Goal: Task Accomplishment & Management: Manage account settings

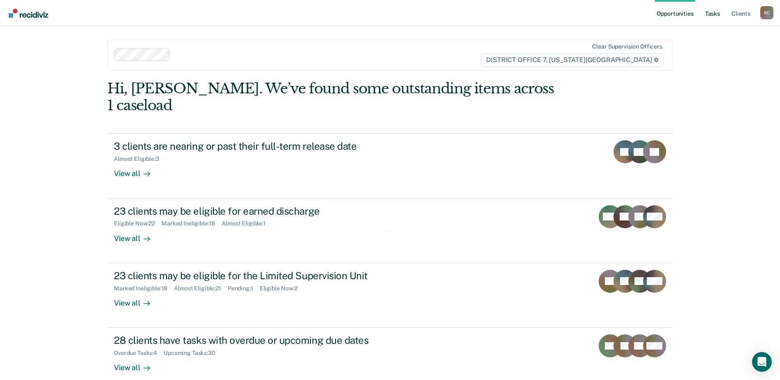
click at [719, 14] on link "Tasks" at bounding box center [713, 13] width 18 height 26
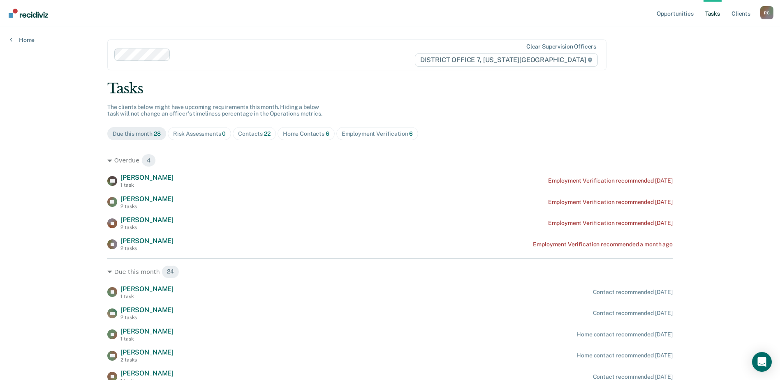
click at [188, 135] on div "Risk Assessments 0" at bounding box center [199, 133] width 53 height 7
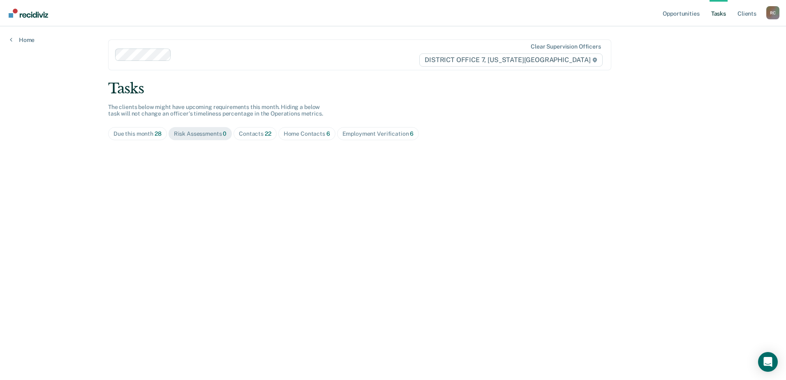
click at [249, 131] on div "Contacts 22" at bounding box center [255, 133] width 32 height 7
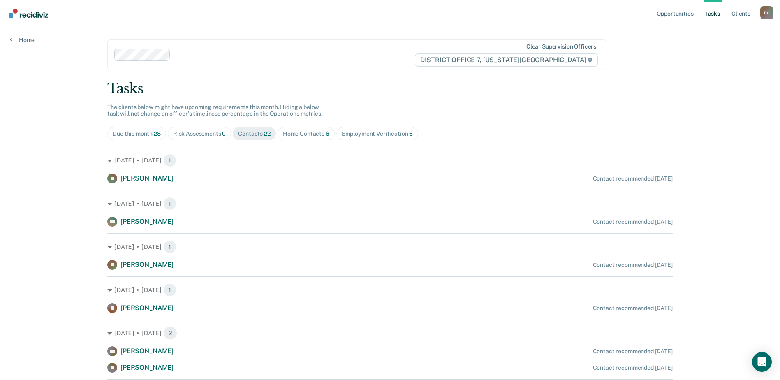
click at [319, 131] on div "Home Contacts 6" at bounding box center [306, 133] width 46 height 7
click at [259, 134] on div "Contacts 22" at bounding box center [254, 133] width 32 height 7
click at [296, 130] on span "Home Contacts 6" at bounding box center [306, 133] width 57 height 13
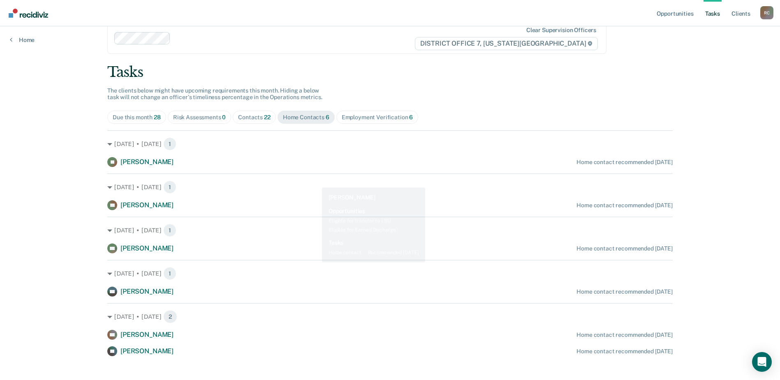
scroll to position [25, 0]
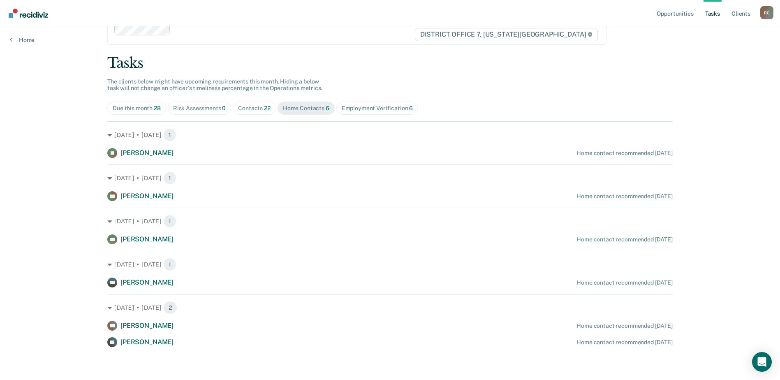
click at [249, 108] on div "Contacts 22" at bounding box center [254, 108] width 32 height 7
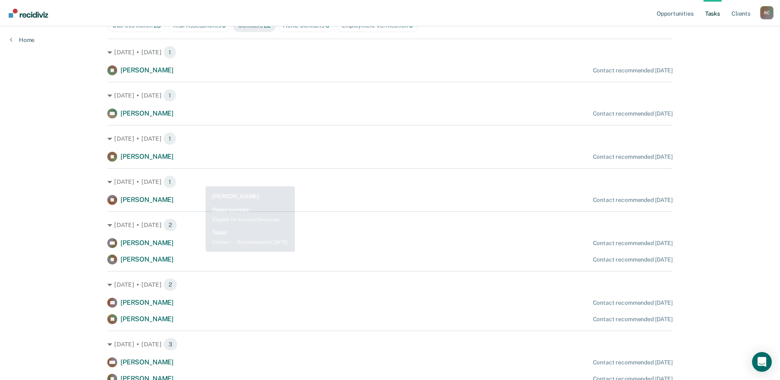
scroll to position [0, 0]
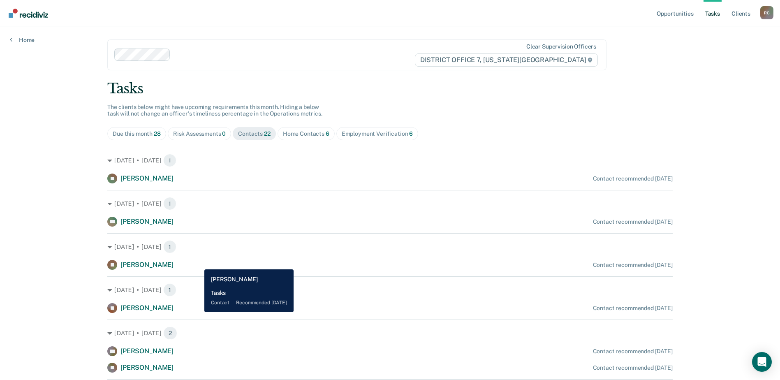
click at [198, 263] on div "JS [PERSON_NAME] Contact recommended [DATE]" at bounding box center [390, 265] width 566 height 10
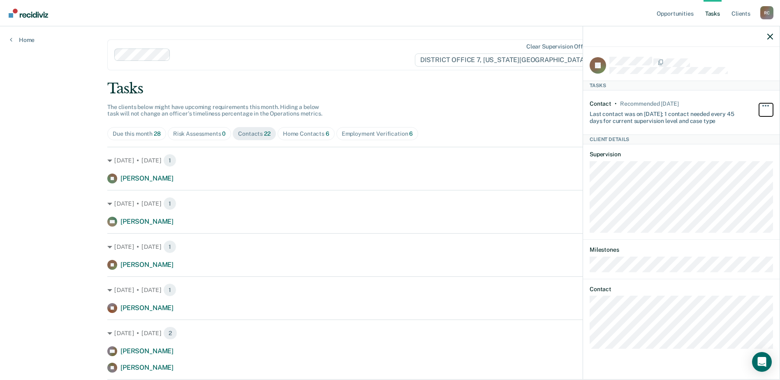
click at [766, 104] on button "button" at bounding box center [766, 109] width 14 height 13
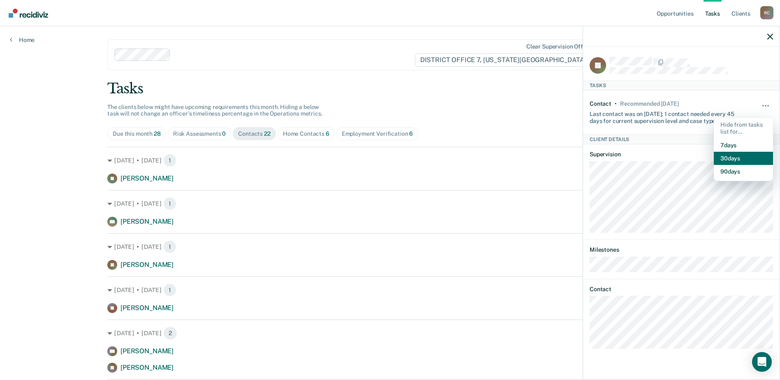
click at [737, 155] on button "30 days" at bounding box center [743, 158] width 59 height 13
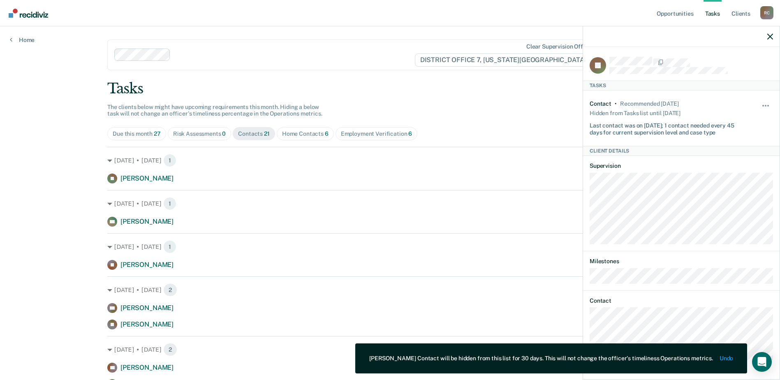
click at [548, 88] on div "Tasks" at bounding box center [390, 88] width 566 height 17
click at [770, 37] on icon "button" at bounding box center [770, 37] width 6 height 6
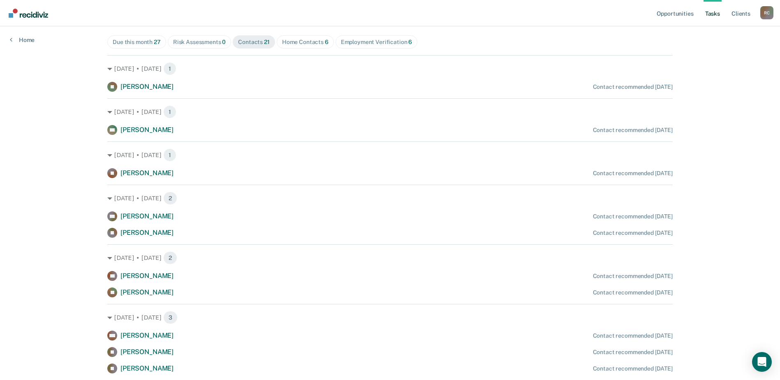
scroll to position [82, 0]
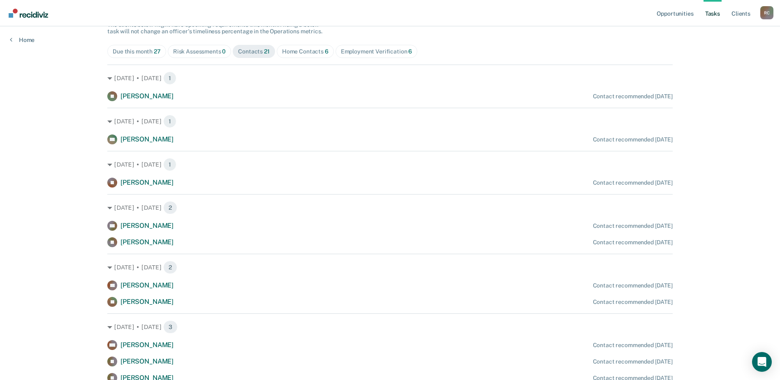
click at [498, 35] on div "Tasks The clients below might have upcoming requirements this month. Hiding a b…" at bounding box center [390, 348] width 566 height 700
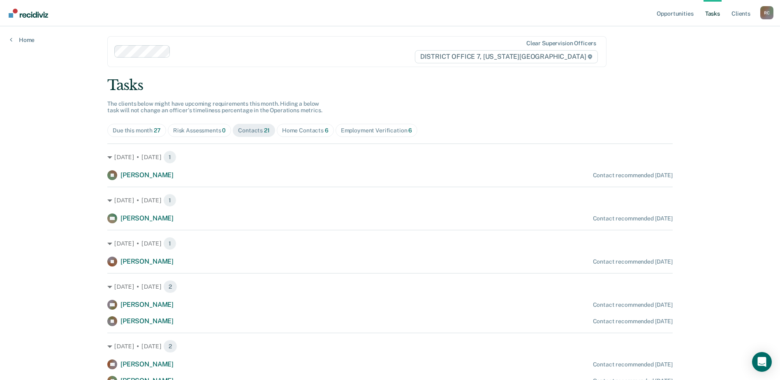
scroll to position [0, 0]
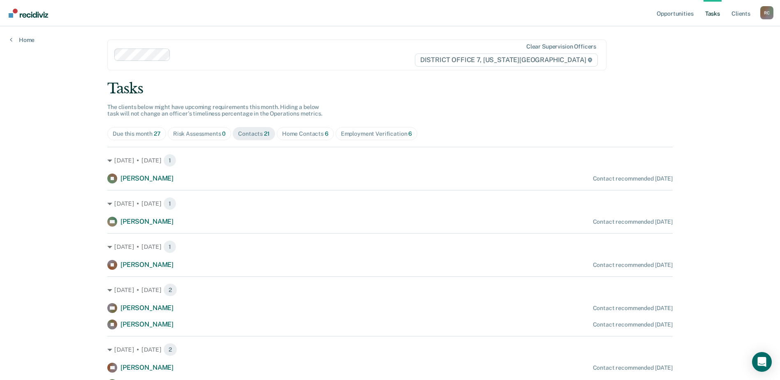
click at [311, 131] on div "Home Contacts 6" at bounding box center [305, 133] width 46 height 7
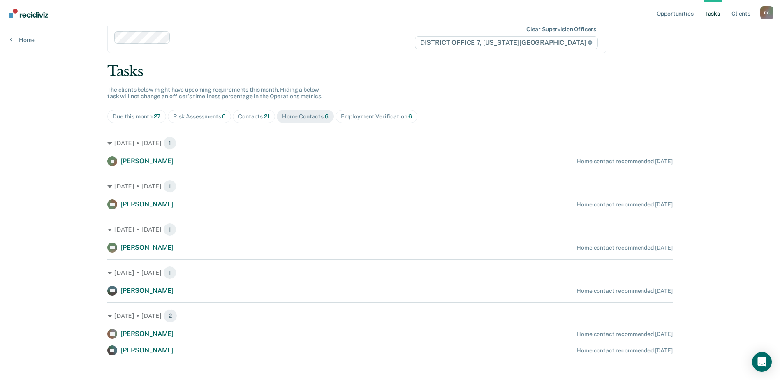
scroll to position [25, 0]
